Goal: Browse casually

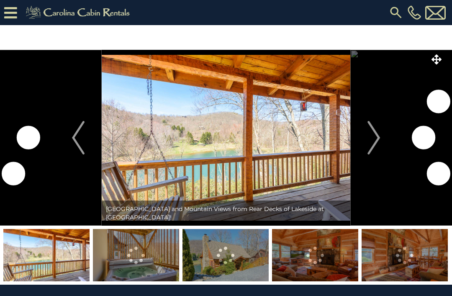
click at [383, 142] on button "Next" at bounding box center [373, 138] width 47 height 176
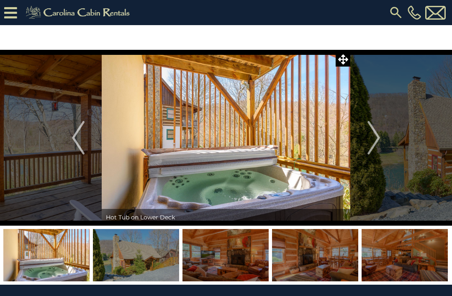
click at [377, 140] on img "Next" at bounding box center [374, 137] width 13 height 33
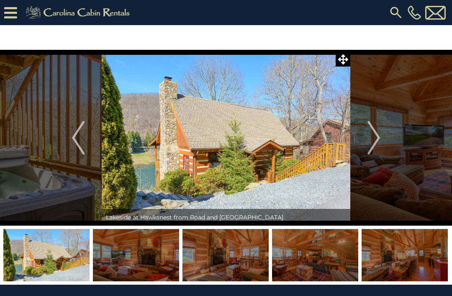
click at [380, 139] on img "Next" at bounding box center [374, 137] width 13 height 33
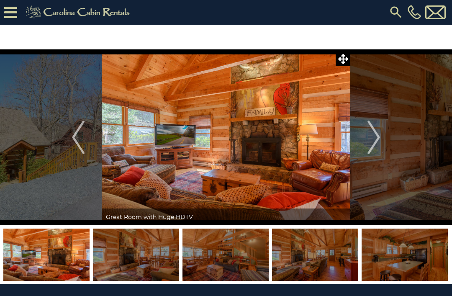
scroll to position [11, 0]
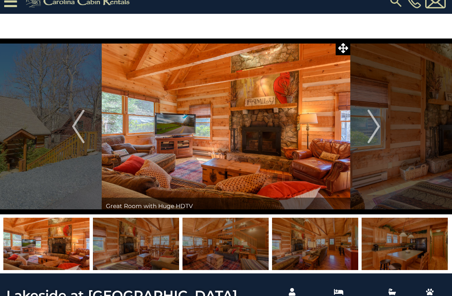
click at [381, 130] on button "Next" at bounding box center [373, 127] width 47 height 176
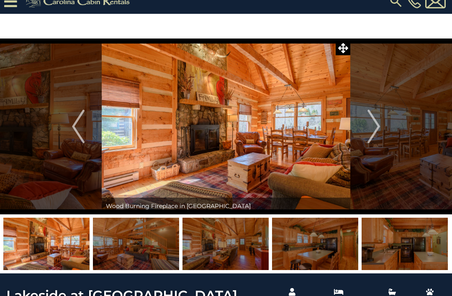
click at [377, 133] on img "Next" at bounding box center [374, 126] width 13 height 33
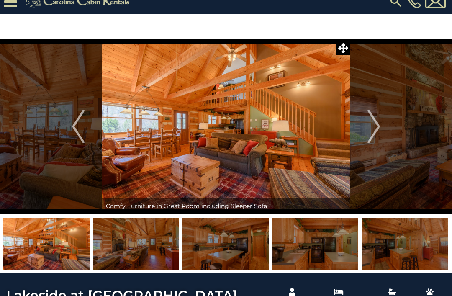
click at [379, 131] on img "Next" at bounding box center [374, 126] width 13 height 33
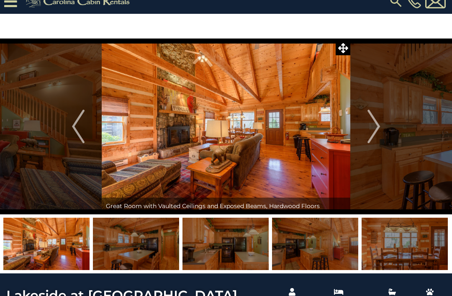
scroll to position [11, 0]
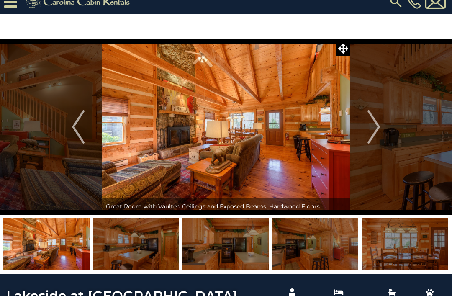
click at [377, 129] on img "Next" at bounding box center [374, 126] width 13 height 33
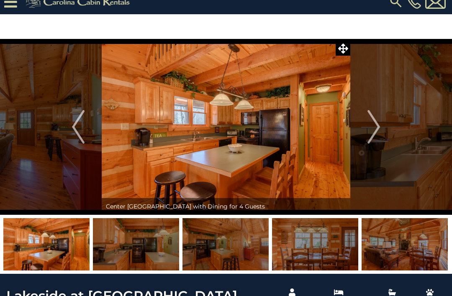
click at [278, 126] on img at bounding box center [226, 127] width 249 height 176
click at [269, 131] on img at bounding box center [226, 127] width 249 height 176
click at [380, 132] on img "Next" at bounding box center [374, 126] width 13 height 33
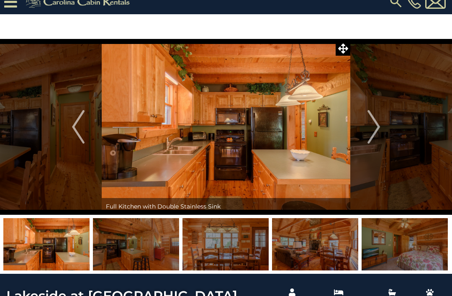
click at [382, 126] on button "Next" at bounding box center [373, 127] width 47 height 176
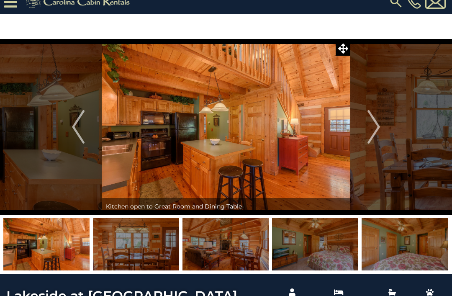
click at [384, 127] on button "Next" at bounding box center [373, 127] width 47 height 176
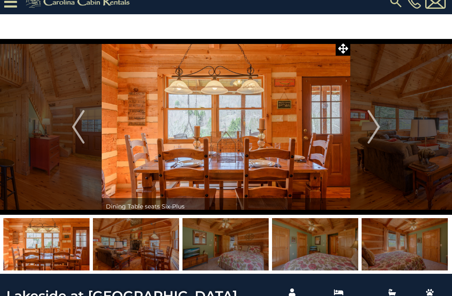
click at [381, 124] on button "Next" at bounding box center [373, 127] width 47 height 176
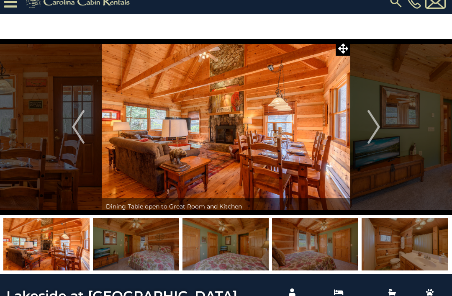
click at [382, 126] on button "Next" at bounding box center [373, 127] width 47 height 176
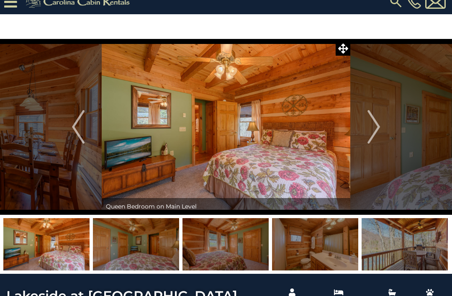
click at [384, 127] on button "Next" at bounding box center [373, 127] width 47 height 176
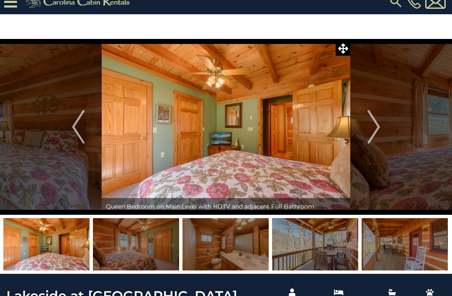
click at [380, 127] on img "Next" at bounding box center [374, 126] width 13 height 33
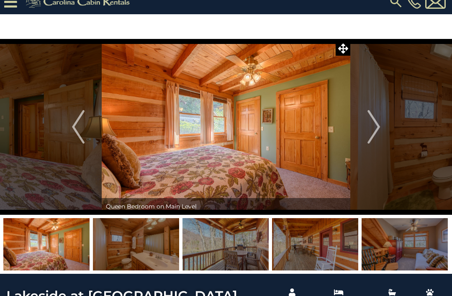
click at [383, 129] on button "Next" at bounding box center [373, 127] width 47 height 176
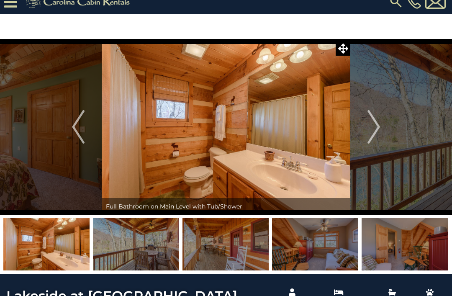
click at [380, 129] on img "Next" at bounding box center [374, 126] width 13 height 33
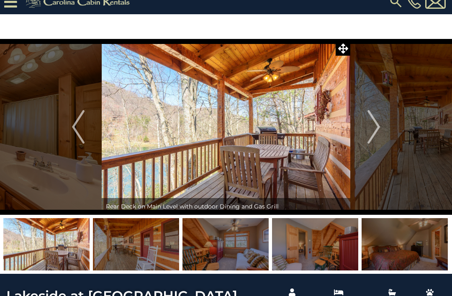
click at [382, 128] on button "Next" at bounding box center [373, 127] width 47 height 176
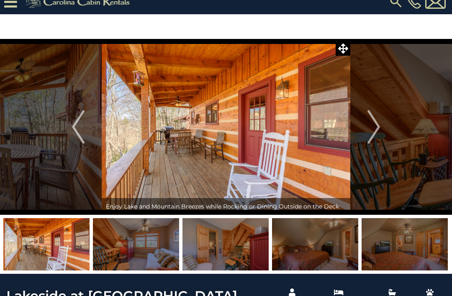
click at [381, 126] on button "Next" at bounding box center [373, 127] width 47 height 176
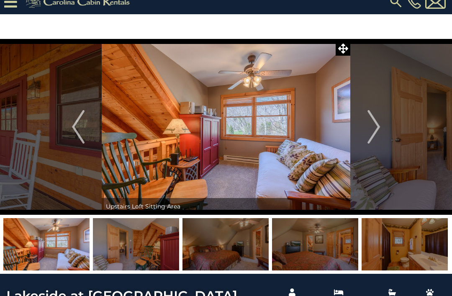
click at [384, 126] on button "Next" at bounding box center [373, 127] width 47 height 176
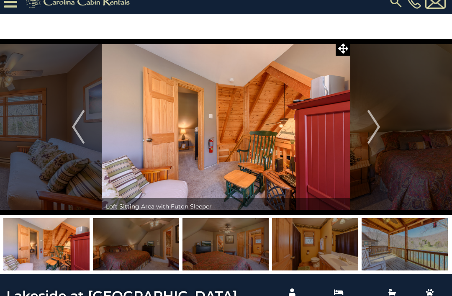
click at [382, 128] on button "Next" at bounding box center [373, 127] width 47 height 176
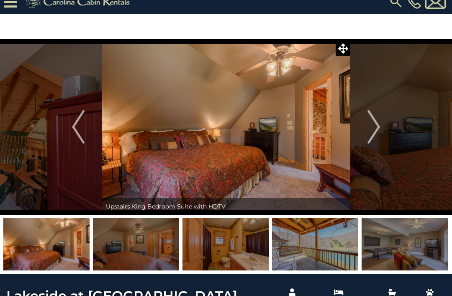
click at [380, 122] on img "Next" at bounding box center [374, 126] width 13 height 33
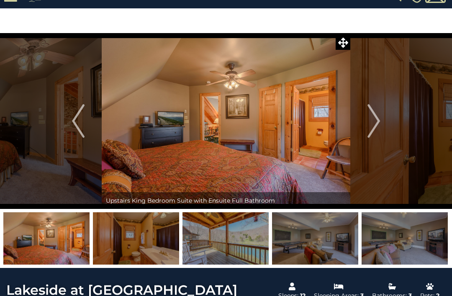
scroll to position [17, 0]
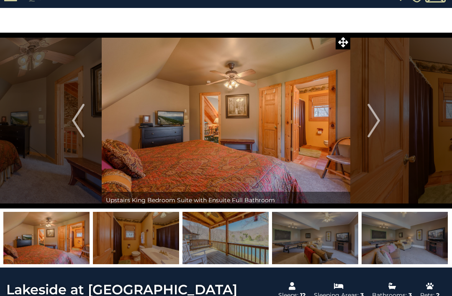
click at [380, 122] on img "Next" at bounding box center [374, 120] width 13 height 33
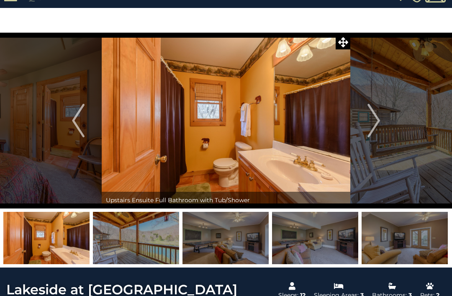
click at [385, 120] on button "Next" at bounding box center [373, 121] width 47 height 176
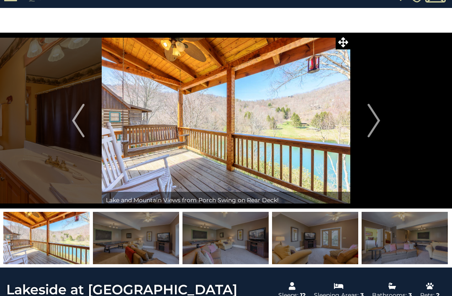
click at [381, 120] on button "Next" at bounding box center [373, 121] width 47 height 176
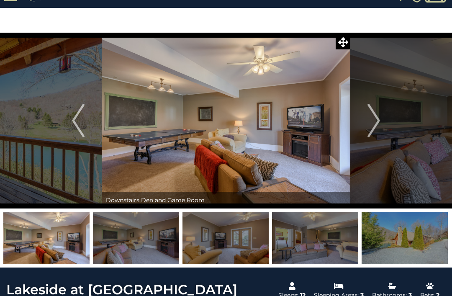
click at [383, 121] on button "Next" at bounding box center [373, 121] width 47 height 176
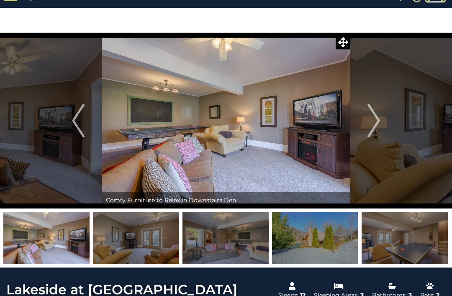
click at [383, 124] on button "Next" at bounding box center [373, 121] width 47 height 176
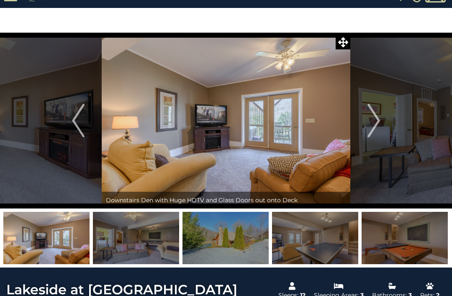
click at [381, 117] on button "Next" at bounding box center [373, 121] width 47 height 176
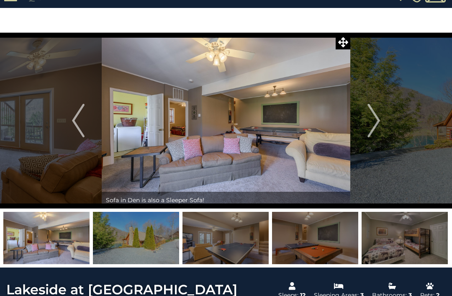
click at [320, 237] on img at bounding box center [315, 238] width 86 height 52
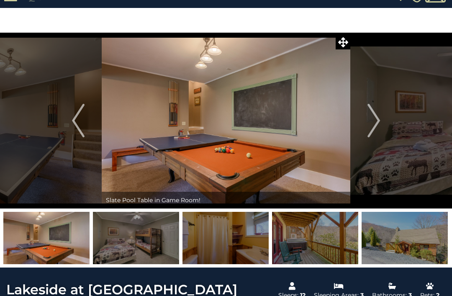
click at [379, 123] on img "Next" at bounding box center [374, 120] width 13 height 33
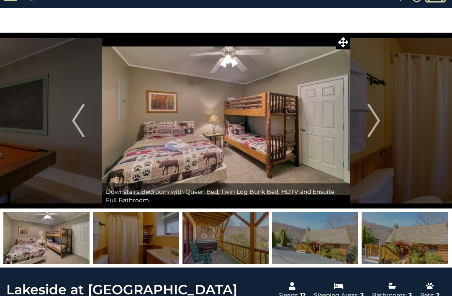
click at [373, 129] on img "Next" at bounding box center [374, 120] width 13 height 33
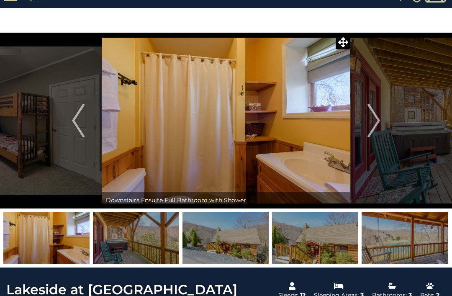
click at [377, 124] on img "Next" at bounding box center [374, 120] width 13 height 33
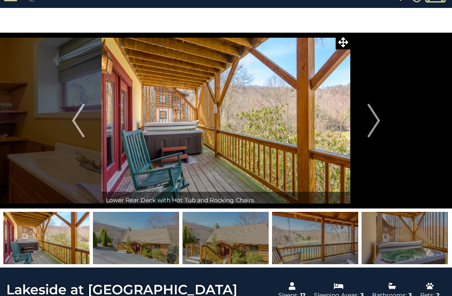
click at [384, 130] on button "Next" at bounding box center [373, 121] width 47 height 176
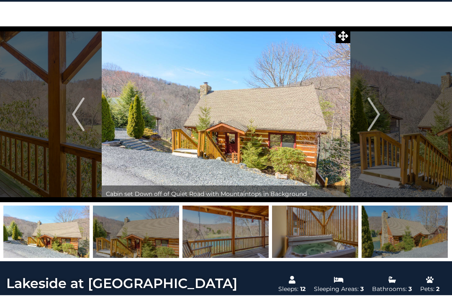
scroll to position [26, 0]
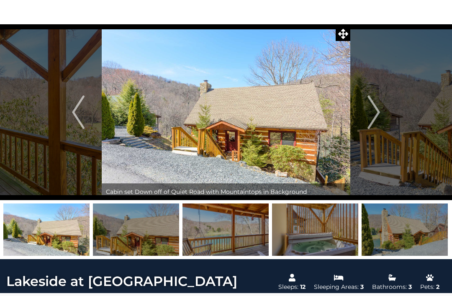
click at [377, 109] on img "Next" at bounding box center [374, 111] width 13 height 33
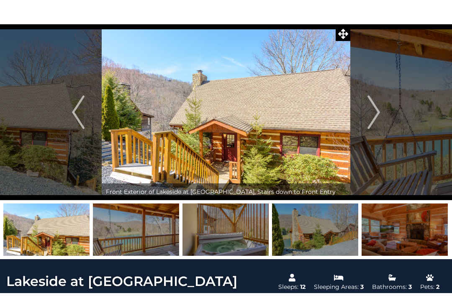
click at [378, 111] on img "Next" at bounding box center [374, 111] width 13 height 33
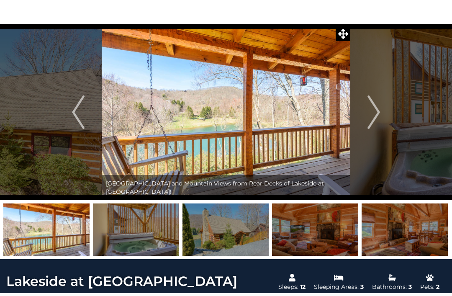
click at [381, 117] on button "Next" at bounding box center [373, 112] width 47 height 176
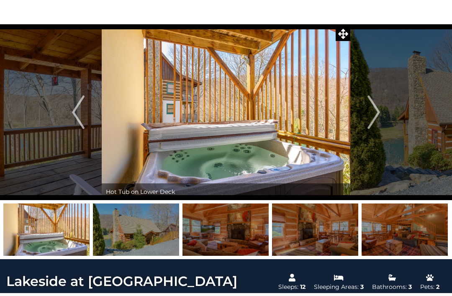
click at [382, 104] on button "Next" at bounding box center [373, 112] width 47 height 176
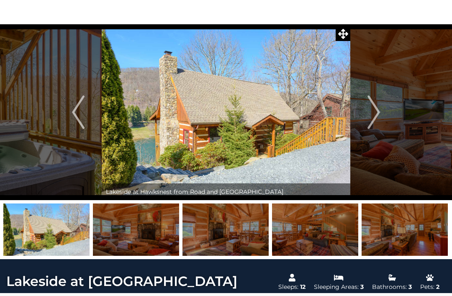
click at [378, 111] on img "Next" at bounding box center [374, 111] width 13 height 33
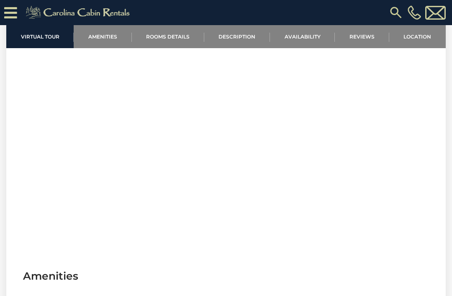
scroll to position [333, 0]
